Goal: Find contact information

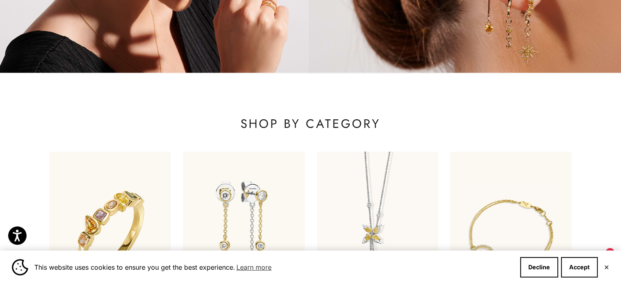
scroll to position [530, 0]
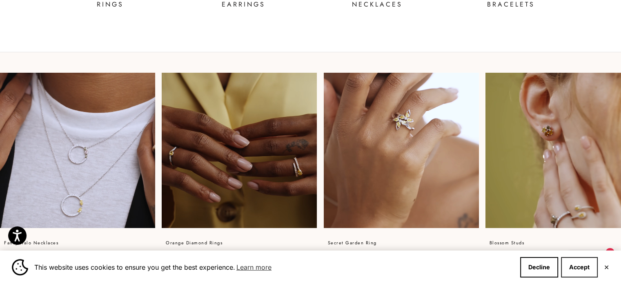
drag, startPoint x: 578, startPoint y: 261, endPoint x: 559, endPoint y: 249, distance: 22.5
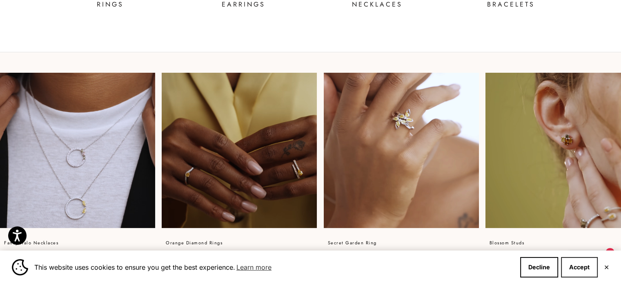
click at [578, 261] on button "Accept" at bounding box center [579, 267] width 37 height 20
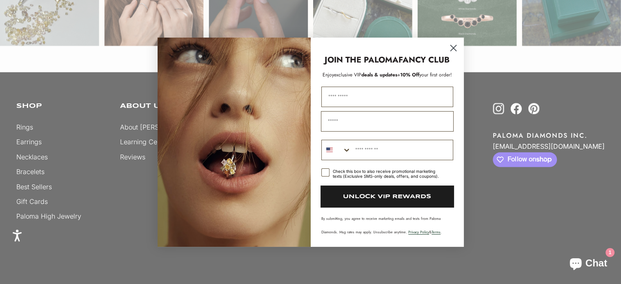
scroll to position [2325, 0]
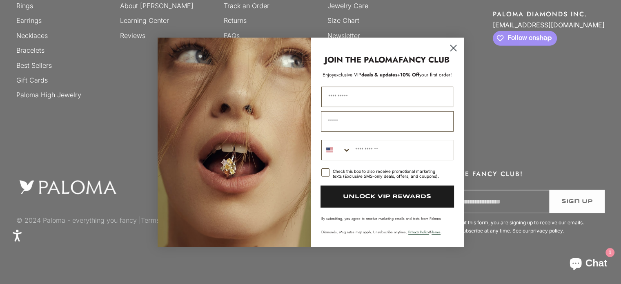
click at [452, 49] on circle "Close dialog" at bounding box center [452, 47] width 13 height 13
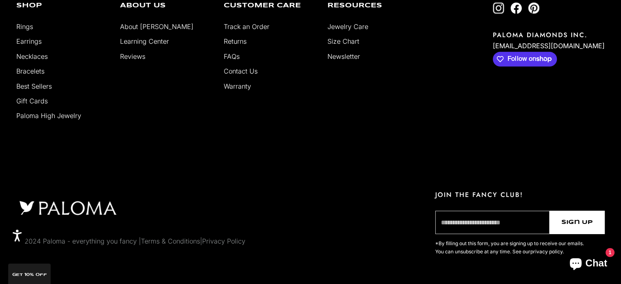
scroll to position [2284, 0]
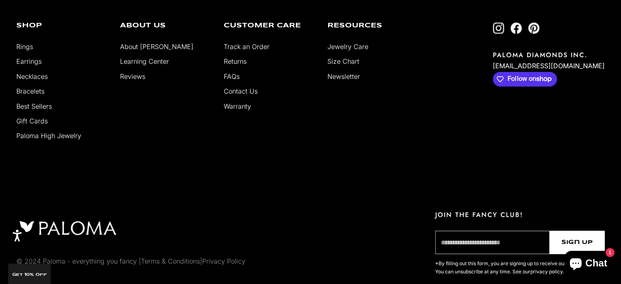
click at [237, 89] on link "Contact Us" at bounding box center [241, 91] width 34 height 8
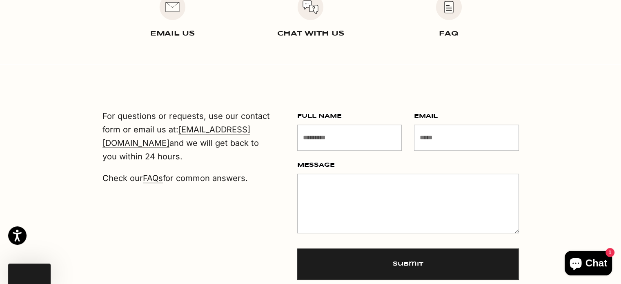
scroll to position [284, 0]
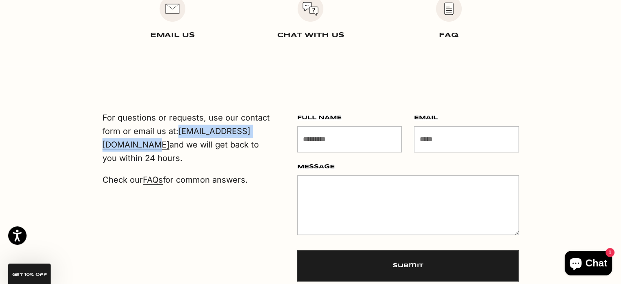
drag, startPoint x: 117, startPoint y: 149, endPoint x: 225, endPoint y: 138, distance: 109.1
click at [224, 140] on div "For questions or requests, use our contact form or email us at: contact@palomad…" at bounding box center [311, 218] width 490 height 207
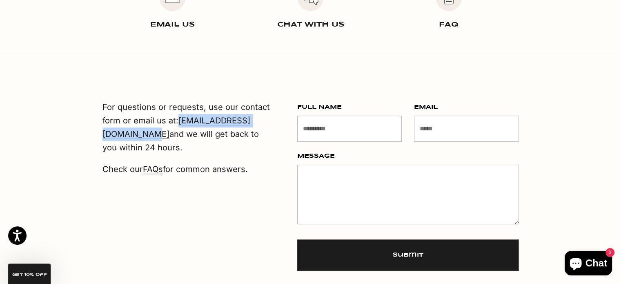
scroll to position [529, 0]
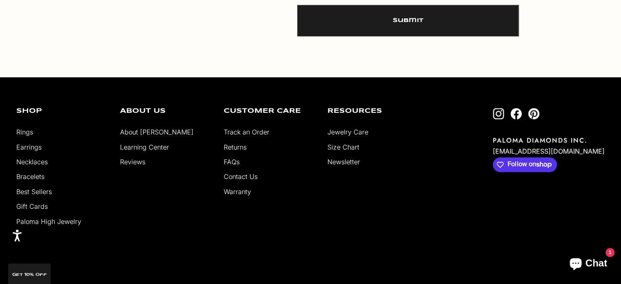
click at [233, 160] on link "FAQs" at bounding box center [232, 161] width 16 height 8
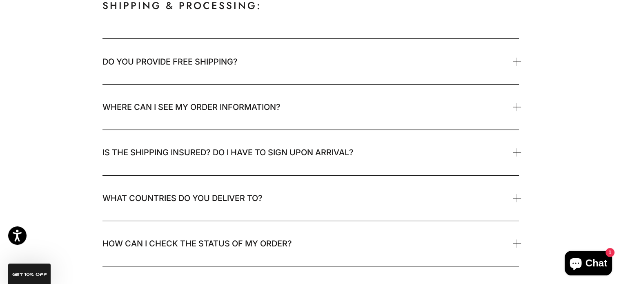
scroll to position [1504, 0]
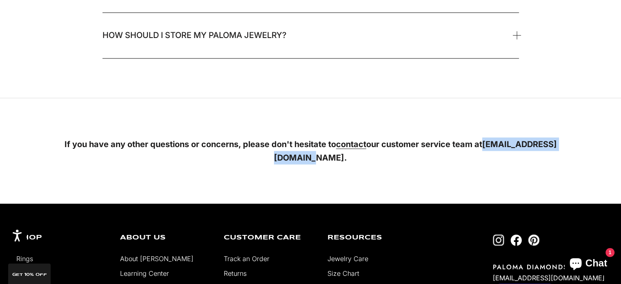
drag, startPoint x: 245, startPoint y: 159, endPoint x: 364, endPoint y: 154, distance: 119.2
click at [364, 154] on p "If you have any other questions or concerns, please don't hesitate to contact o…" at bounding box center [311, 150] width 528 height 27
copy strong "[EMAIL_ADDRESS][DOMAIN_NAME]"
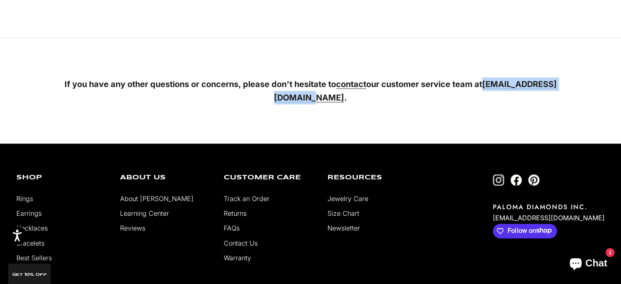
scroll to position [1668, 0]
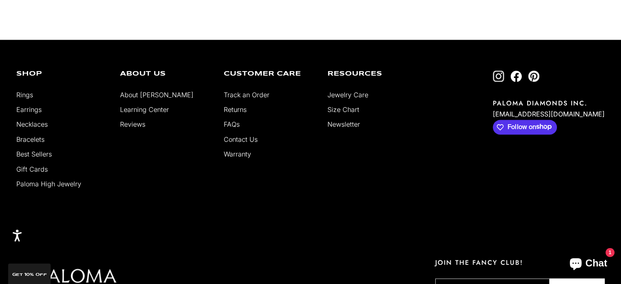
click at [481, 104] on div "Shop Rings Earrings Necklaces Bracelets Best Sellers Gift Cards [GEOGRAPHIC_DAT…" at bounding box center [310, 134] width 588 height 127
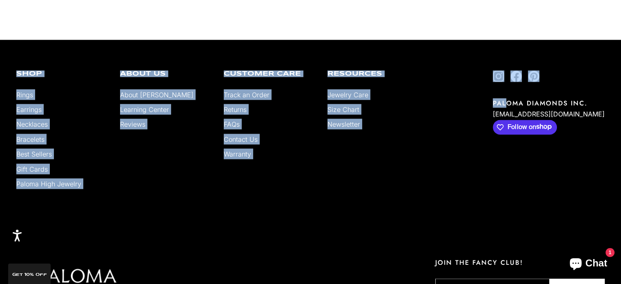
drag, startPoint x: 497, startPoint y: 111, endPoint x: 522, endPoint y: 103, distance: 26.6
click at [522, 103] on div "Shop Rings Earrings Necklaces Bracelets Best Sellers Gift Cards [GEOGRAPHIC_DAT…" at bounding box center [310, 134] width 588 height 127
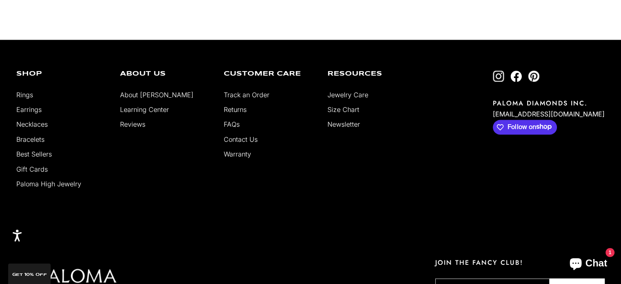
click at [497, 103] on div "Shop Rings Earrings Necklaces Bracelets Best Sellers Gift Cards [GEOGRAPHIC_DAT…" at bounding box center [310, 134] width 588 height 127
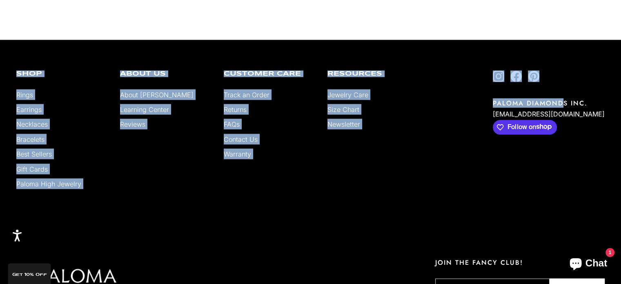
drag, startPoint x: 508, startPoint y: 99, endPoint x: 581, endPoint y: 100, distance: 73.9
click at [581, 100] on div "Shop Rings Earrings Necklaces Bracelets Best Sellers Gift Cards [GEOGRAPHIC_DAT…" at bounding box center [310, 134] width 588 height 127
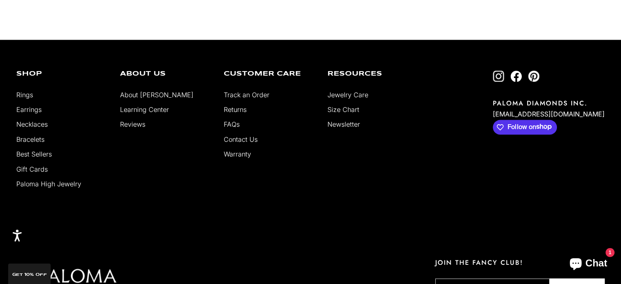
click at [583, 99] on p "PALOMA DIAMONDS INC." at bounding box center [548, 102] width 112 height 9
drag, startPoint x: 583, startPoint y: 99, endPoint x: 511, endPoint y: 102, distance: 72.3
click at [511, 102] on p "PALOMA DIAMONDS INC." at bounding box center [548, 102] width 112 height 9
copy p "PALOMA DIAMONDS"
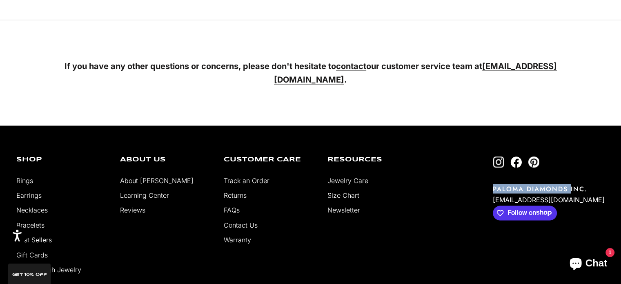
scroll to position [1592, 0]
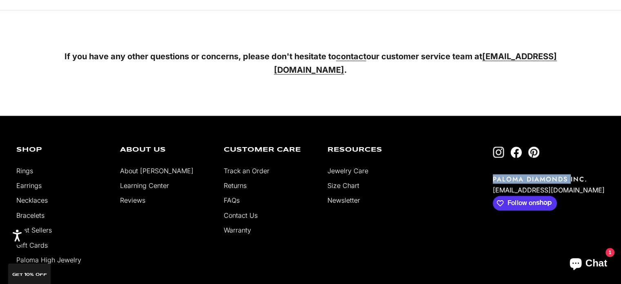
click at [157, 169] on link "About [PERSON_NAME]" at bounding box center [156, 170] width 73 height 8
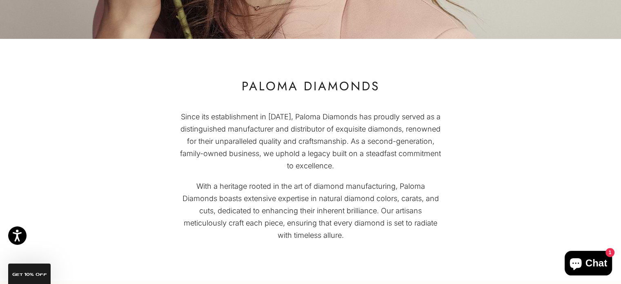
scroll to position [1484, 0]
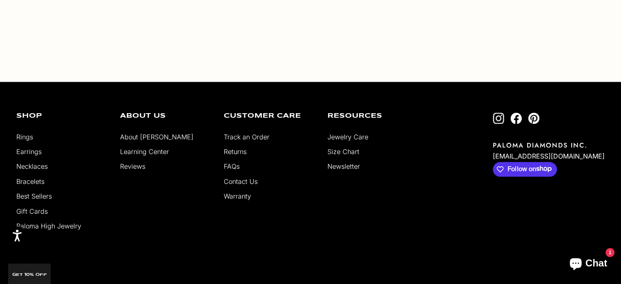
click at [162, 174] on div "Shop Rings Earrings Necklaces Bracelets Best Sellers Gift Cards Paloma High Jew…" at bounding box center [310, 175] width 588 height 127
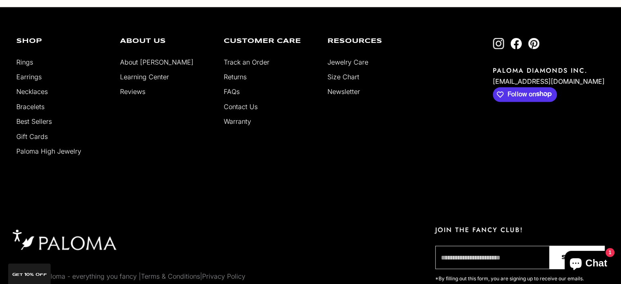
scroll to position [1523, 0]
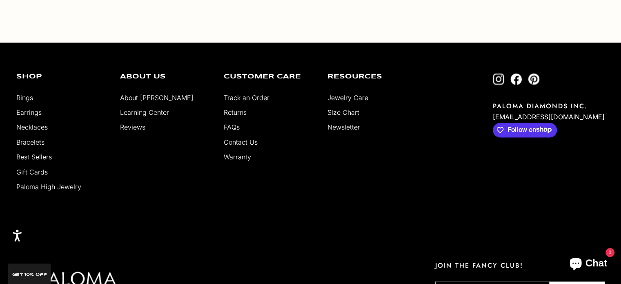
click at [247, 142] on link "Contact Us" at bounding box center [241, 142] width 34 height 8
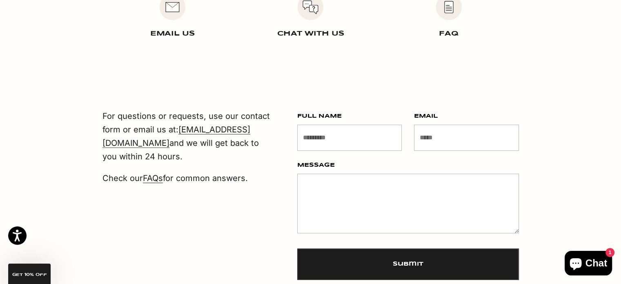
scroll to position [284, 0]
